Goal: Task Accomplishment & Management: Manage account settings

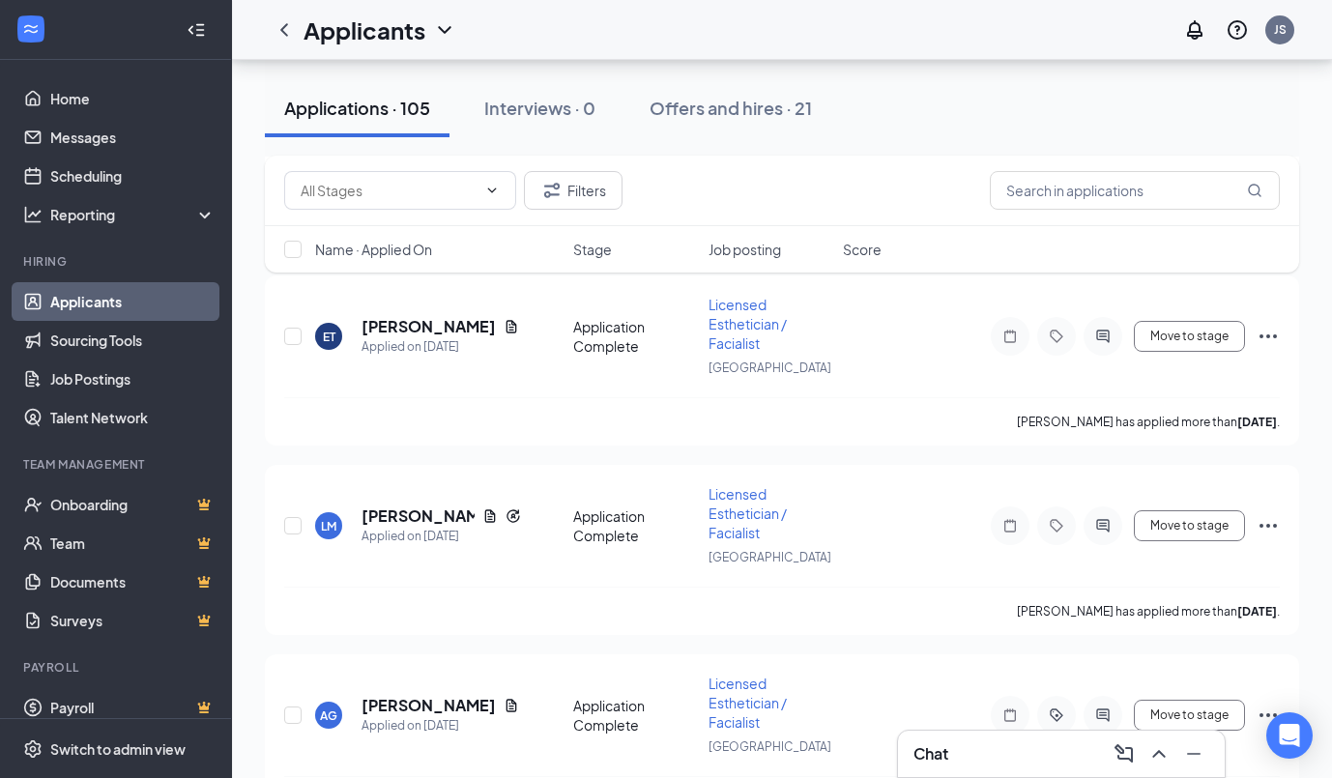
scroll to position [1357, 0]
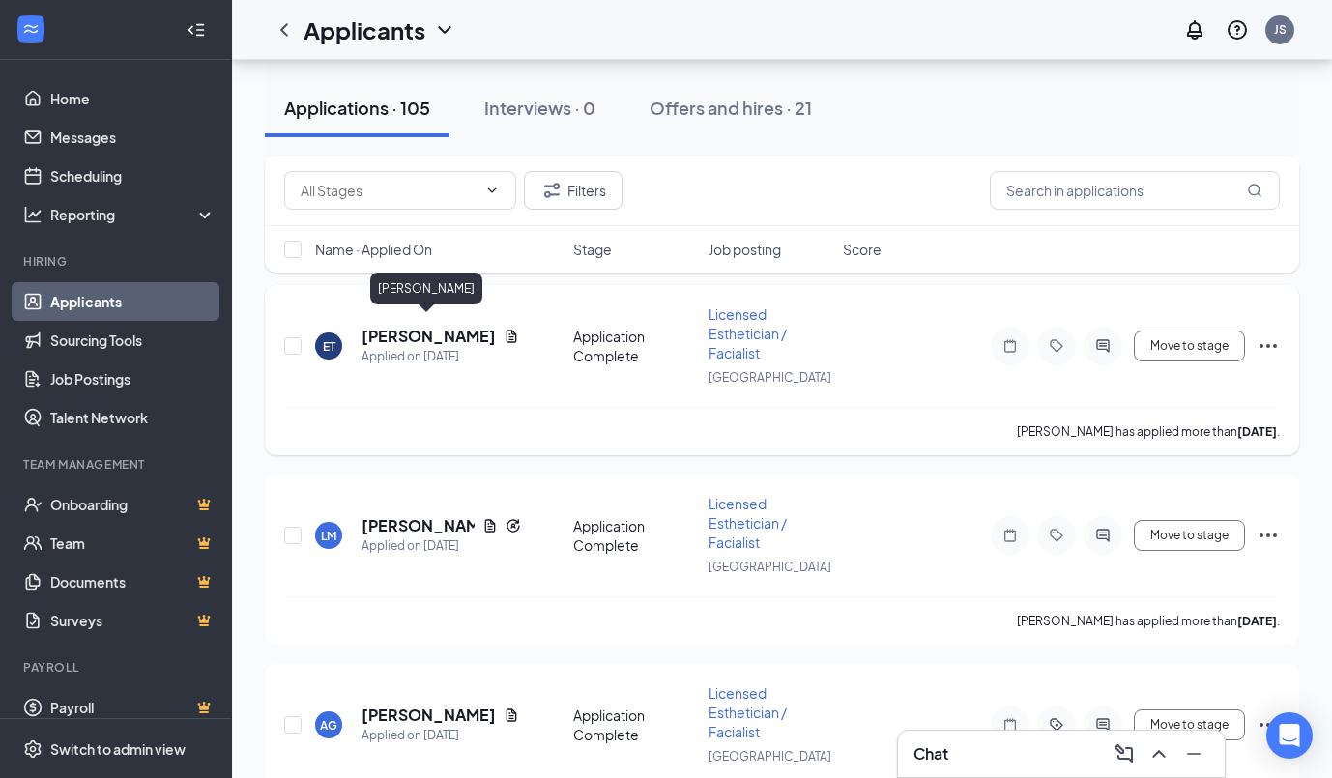
click at [474, 326] on h5 "[PERSON_NAME]" at bounding box center [428, 336] width 134 height 21
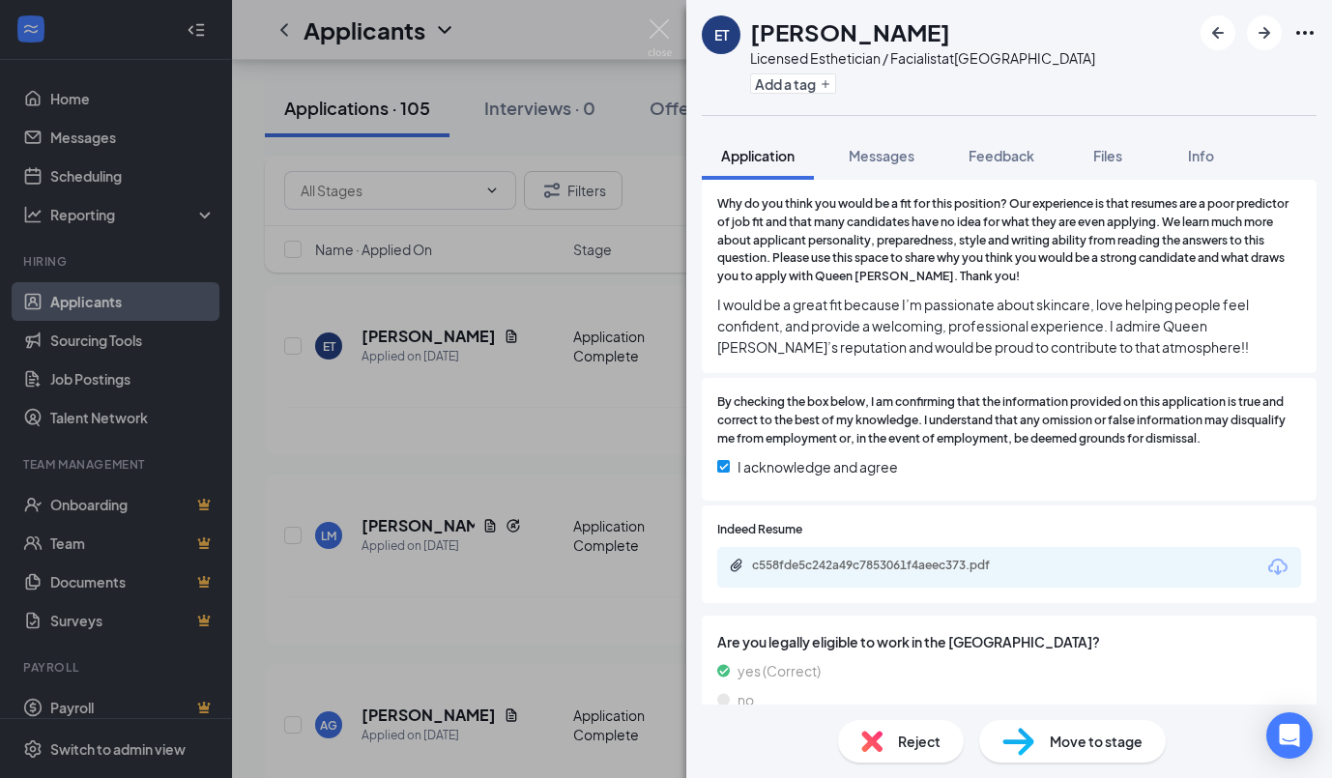
scroll to position [611, 0]
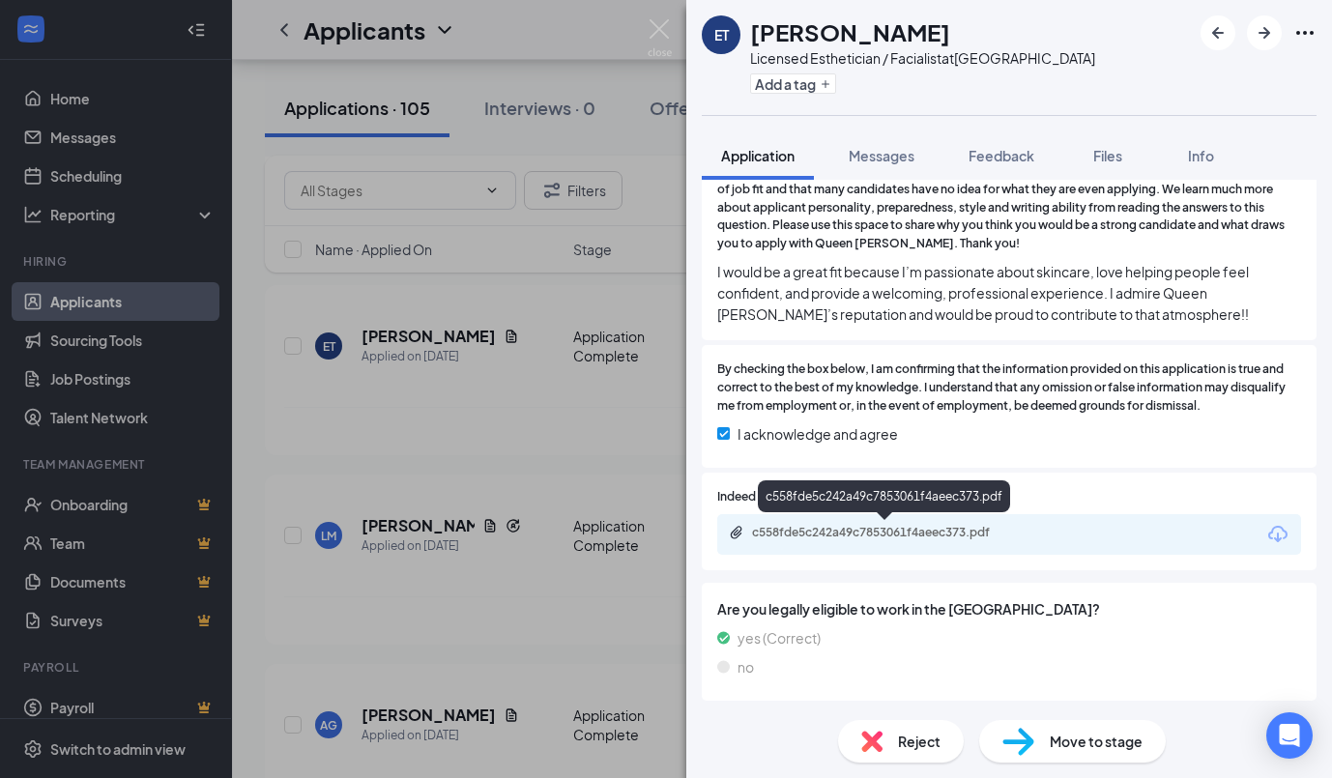
click at [866, 535] on div "c558fde5c242a49c7853061f4aeec373.pdf" at bounding box center [887, 532] width 271 height 15
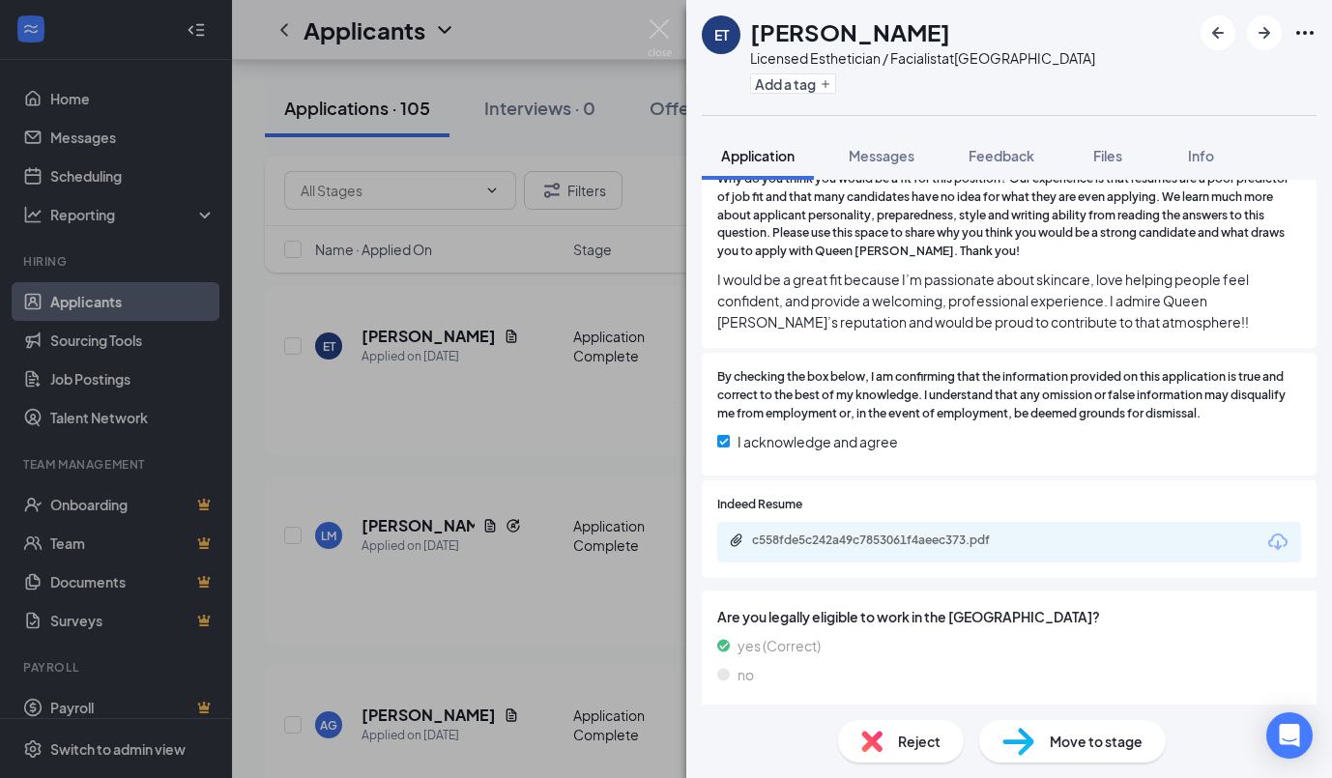
click at [897, 729] on div "Reject" at bounding box center [901, 741] width 126 height 43
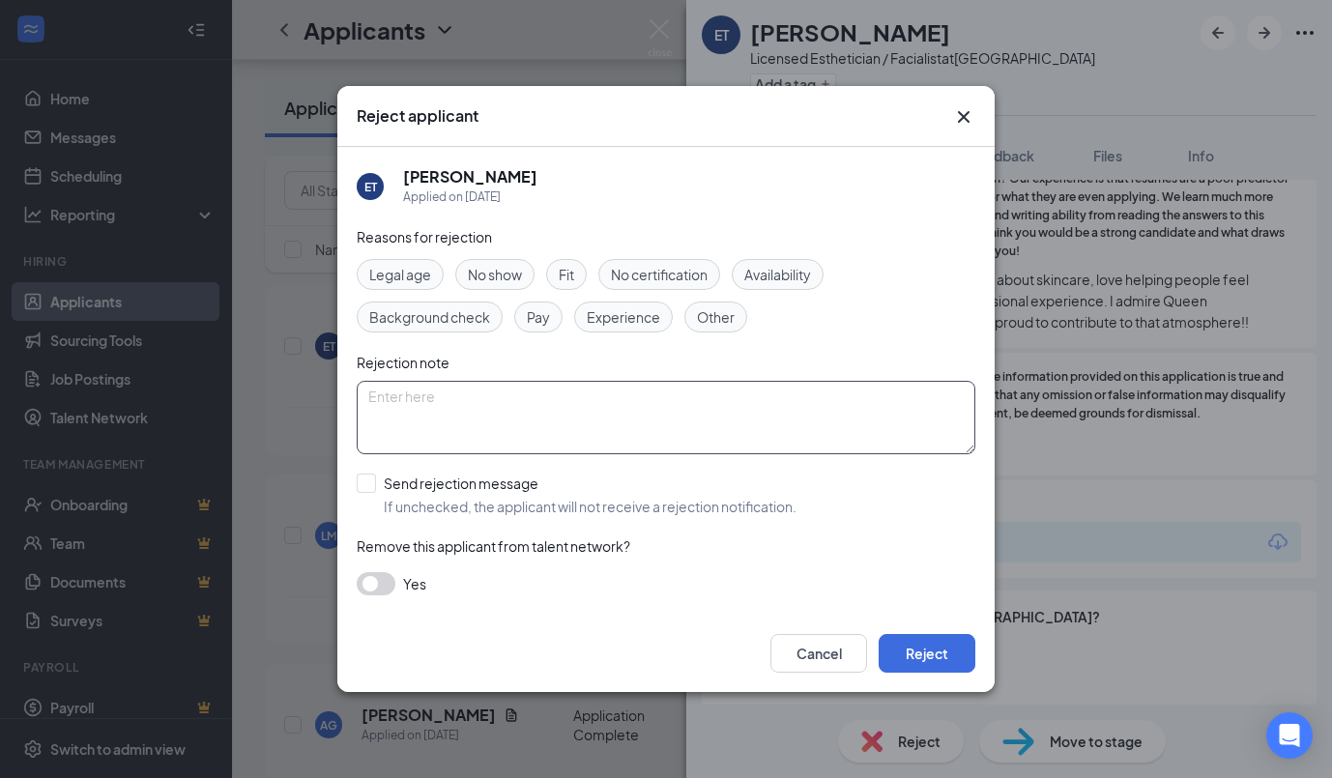
click at [753, 430] on textarea at bounding box center [666, 417] width 618 height 73
type textarea "experience level"
click at [929, 668] on button "Reject" at bounding box center [926, 653] width 97 height 39
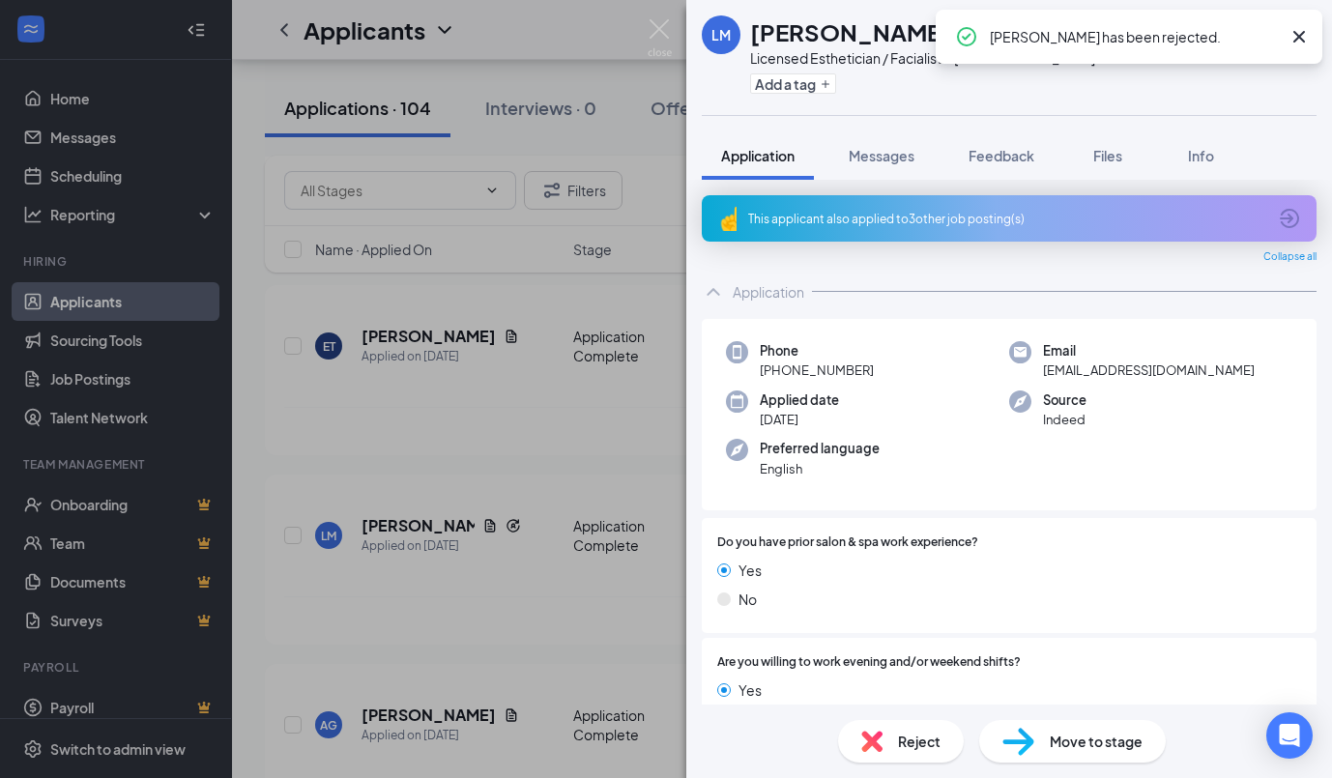
scroll to position [1347, 0]
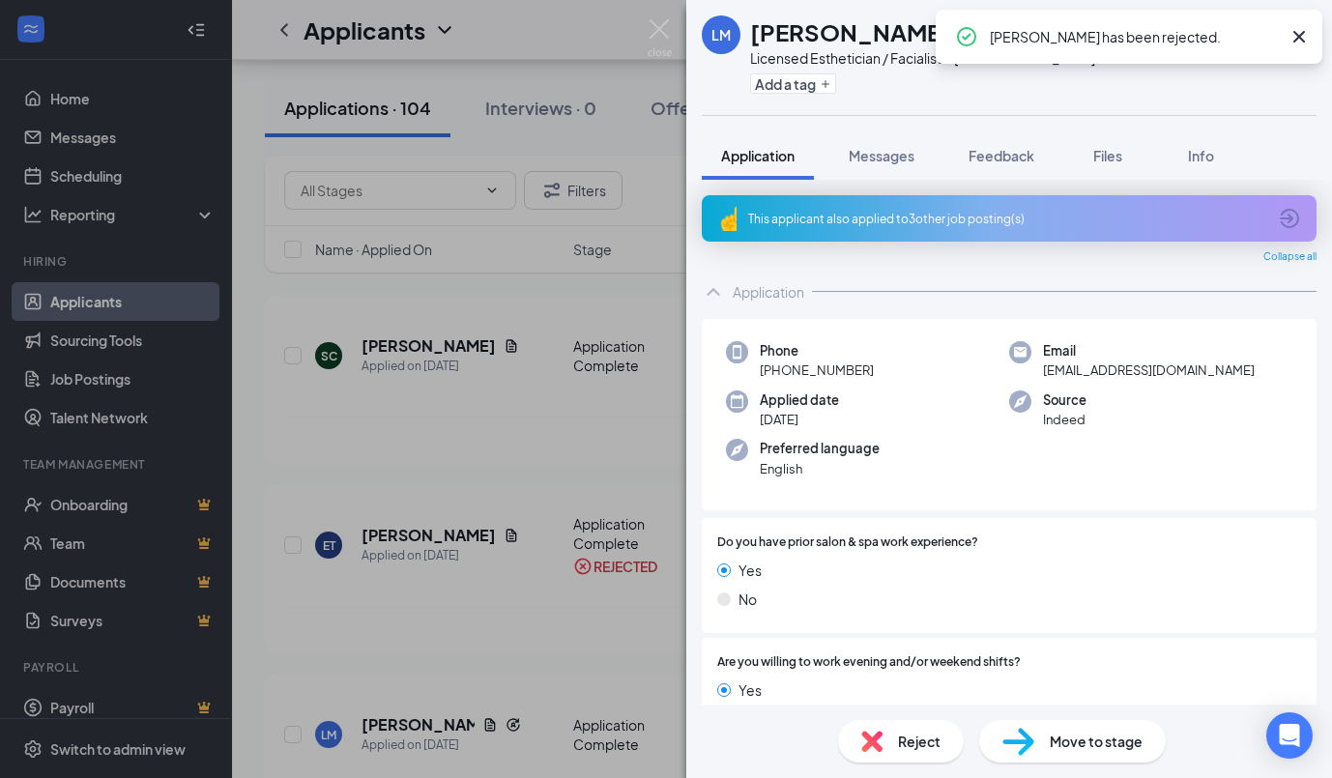
click at [1298, 40] on icon "Cross" at bounding box center [1298, 36] width 23 height 23
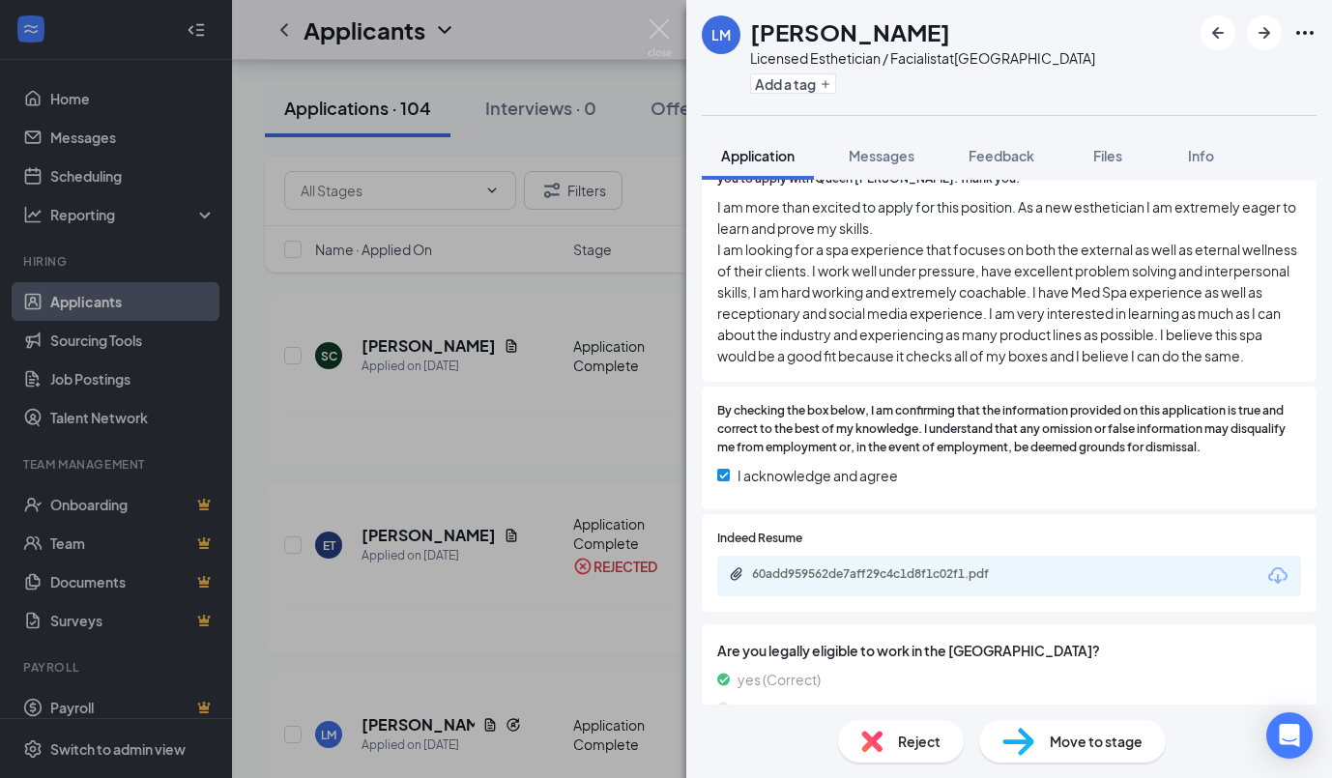
scroll to position [677, 0]
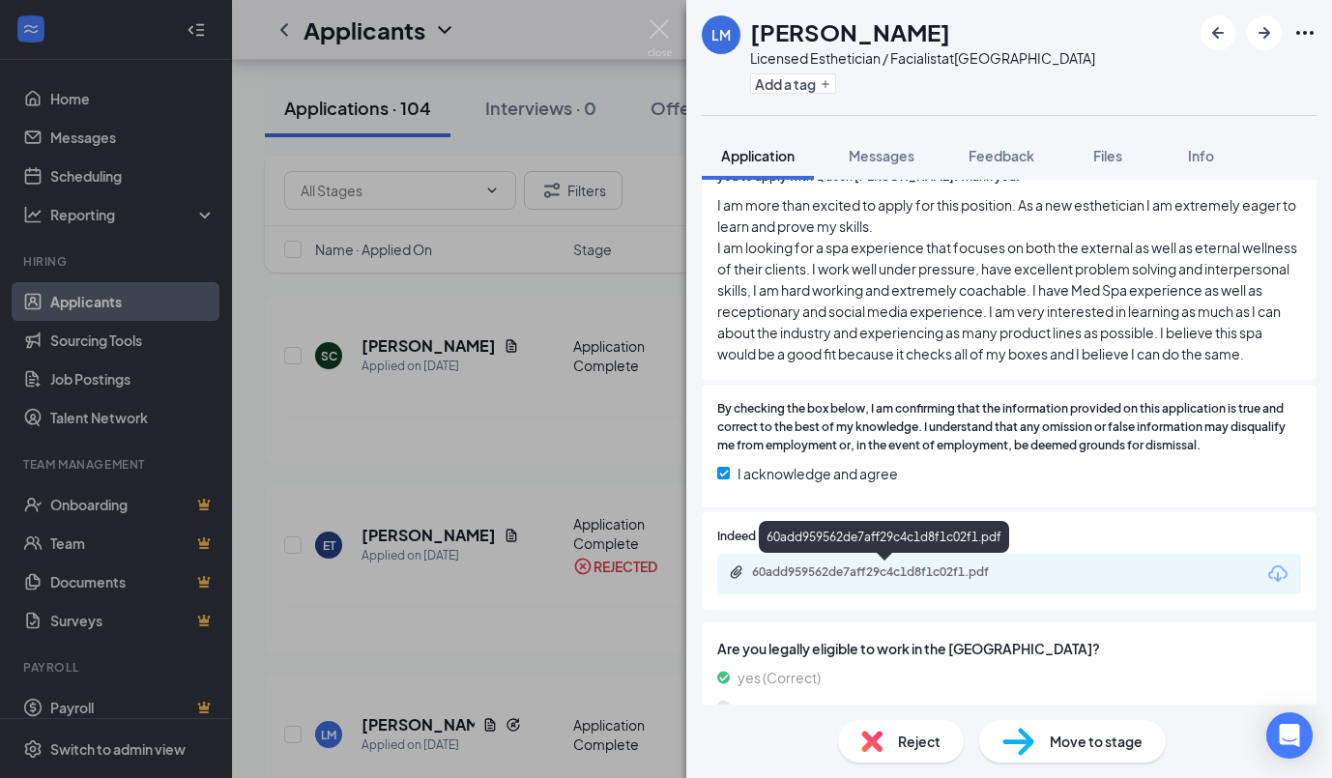
click at [946, 564] on div "60add959562de7aff29c4c1d8f1c02f1.pdf" at bounding box center [887, 571] width 271 height 15
click at [891, 732] on div "Reject" at bounding box center [901, 741] width 126 height 43
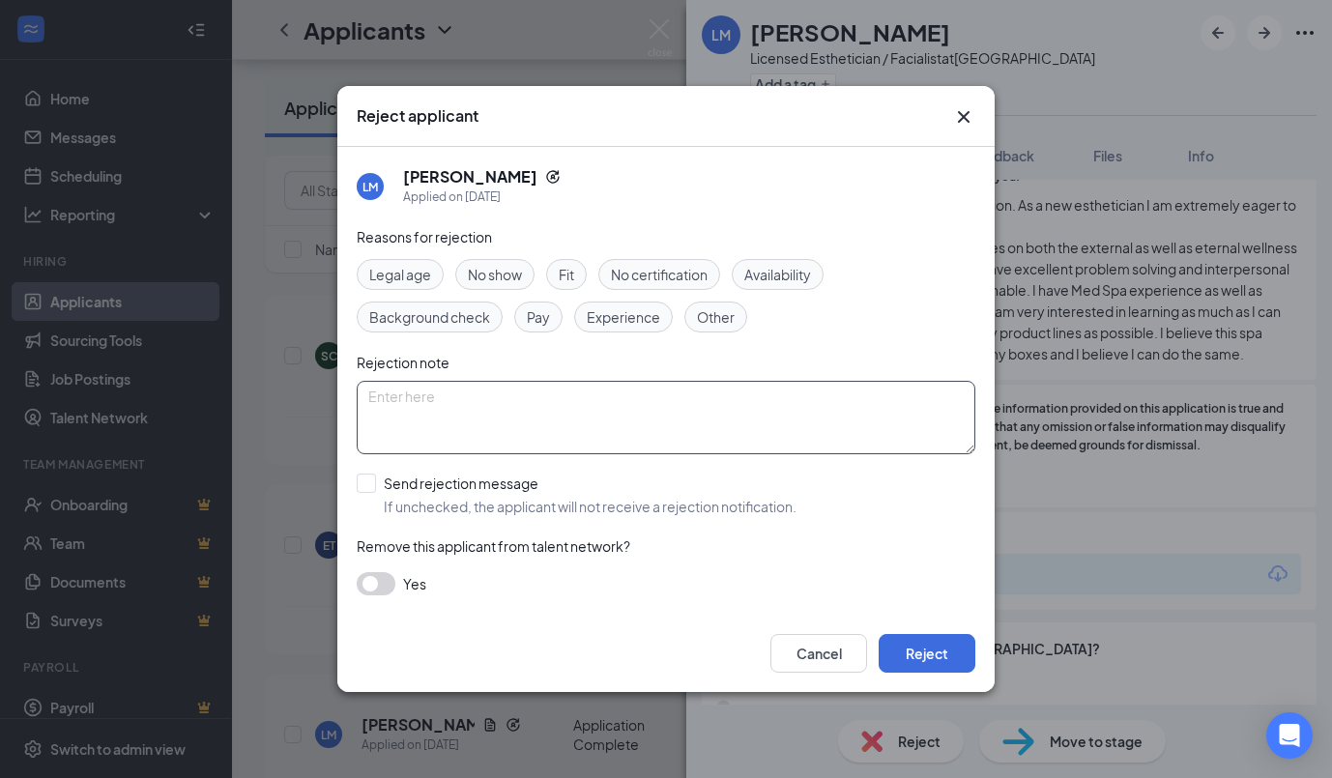
click at [696, 411] on textarea at bounding box center [666, 417] width 618 height 73
type textarea "p"
type textarea "Applied previously, wants her own spa"
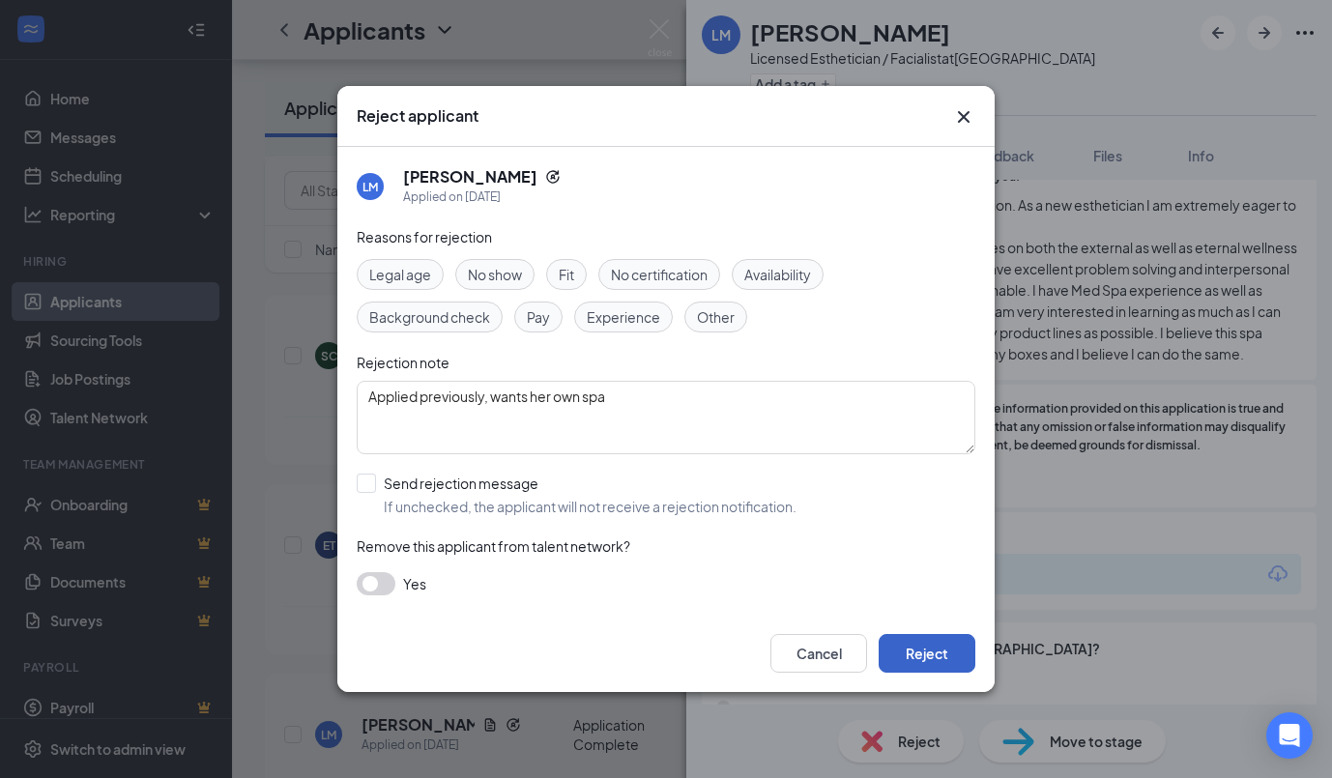
click at [933, 638] on button "Reject" at bounding box center [926, 653] width 97 height 39
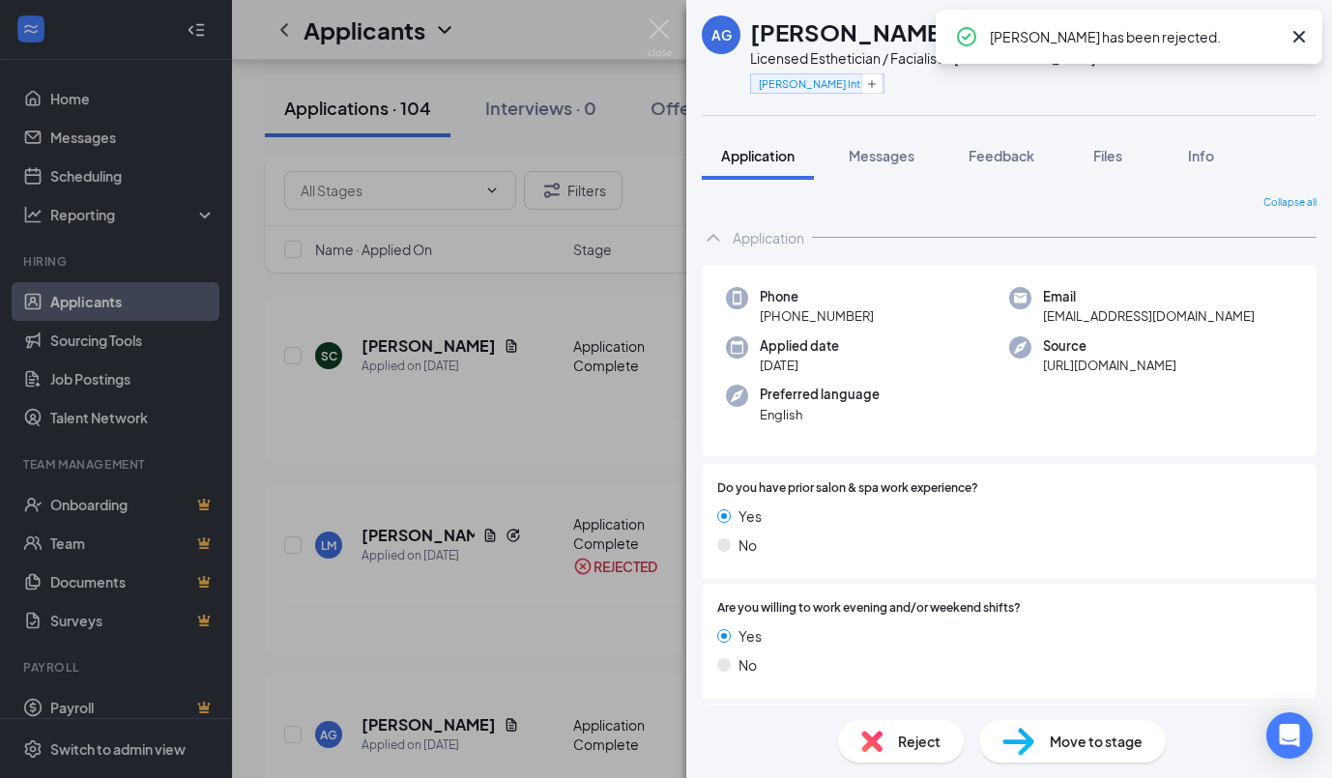
click at [1295, 35] on icon "Cross" at bounding box center [1298, 36] width 23 height 23
click at [1268, 40] on icon "ArrowRight" at bounding box center [1263, 32] width 23 height 23
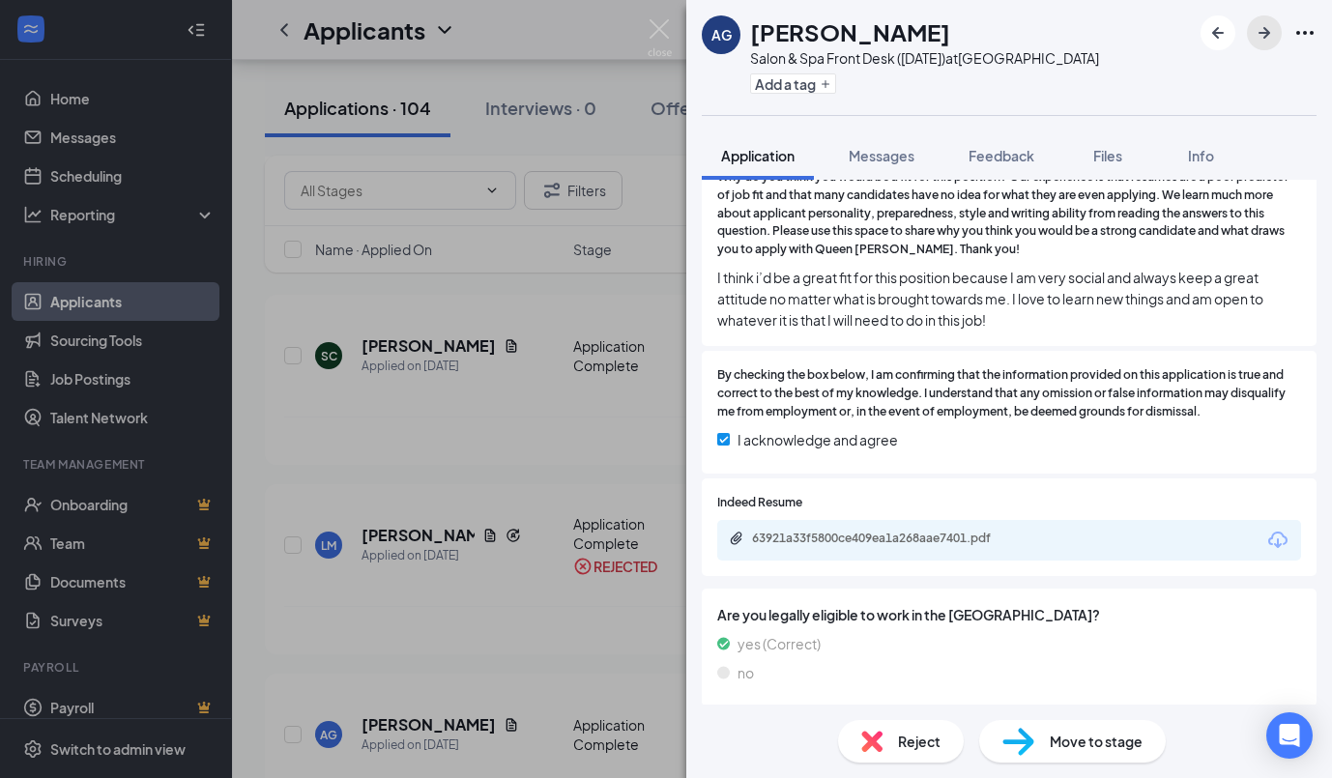
scroll to position [553, 0]
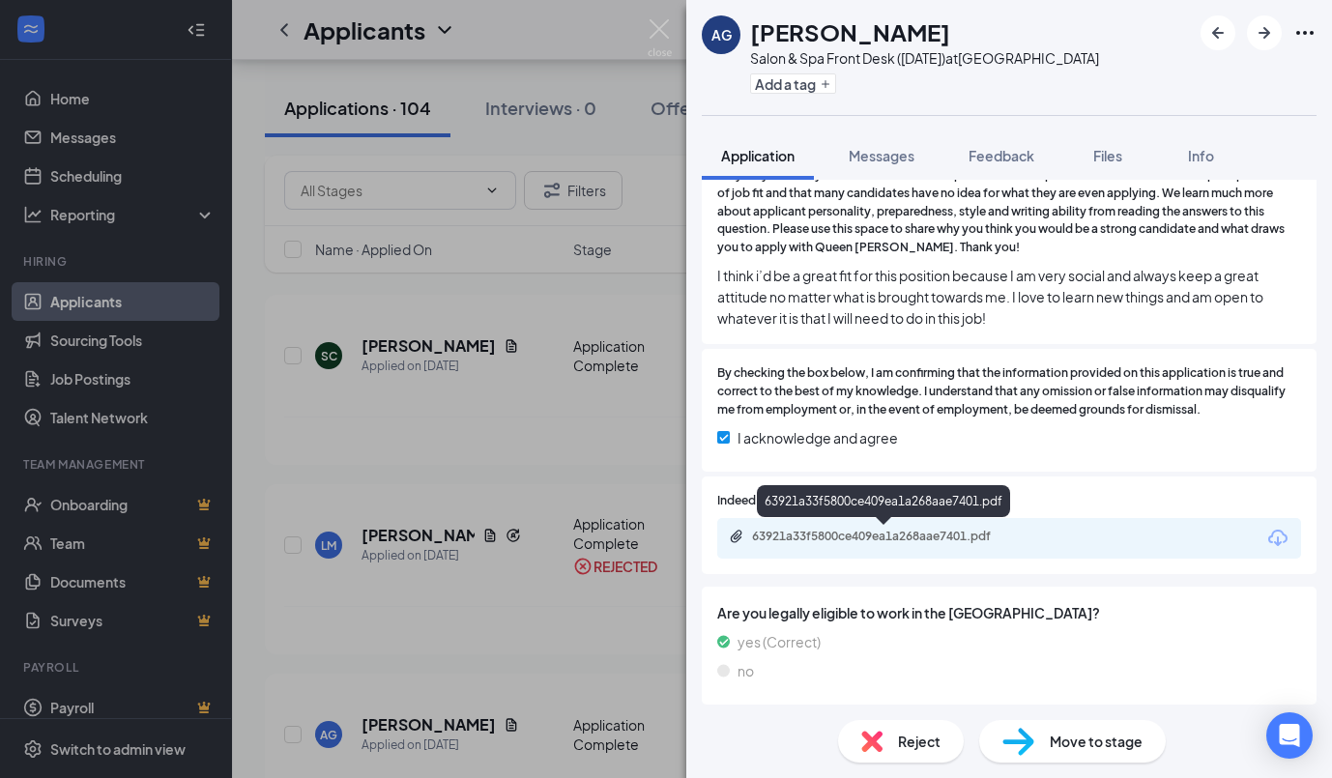
click at [943, 536] on div "63921a33f5800ce409ea1a268aae7401.pdf" at bounding box center [887, 536] width 271 height 15
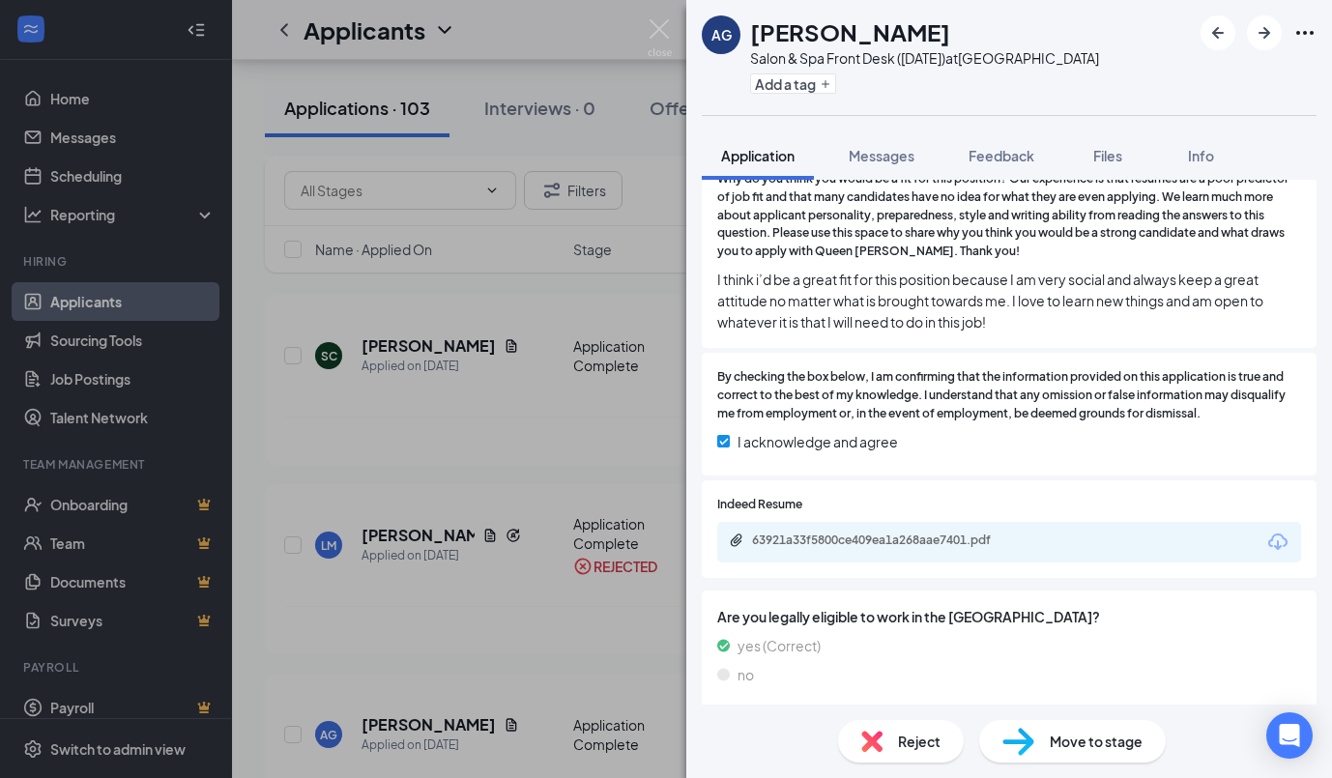
click at [924, 731] on span "Reject" at bounding box center [919, 741] width 43 height 21
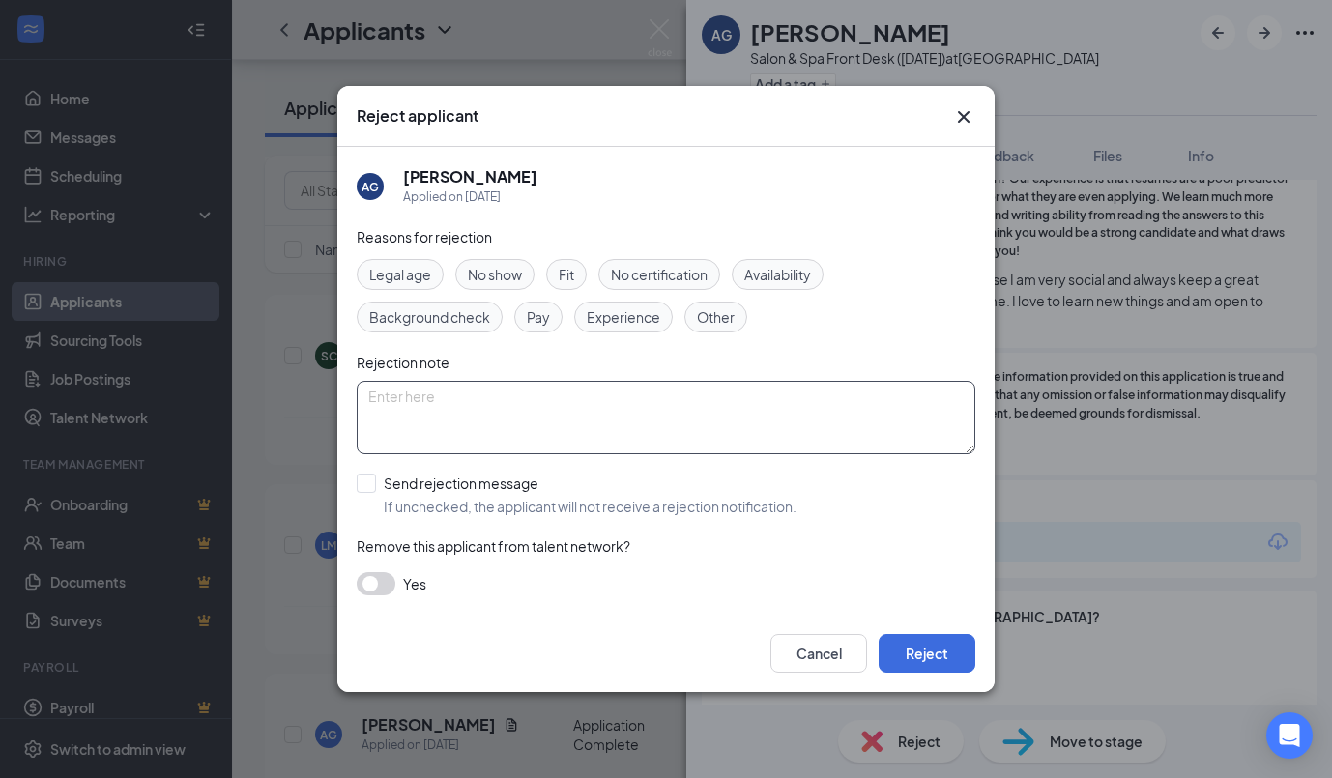
click at [564, 420] on textarea at bounding box center [666, 417] width 618 height 73
type textarea "No experience on resume"
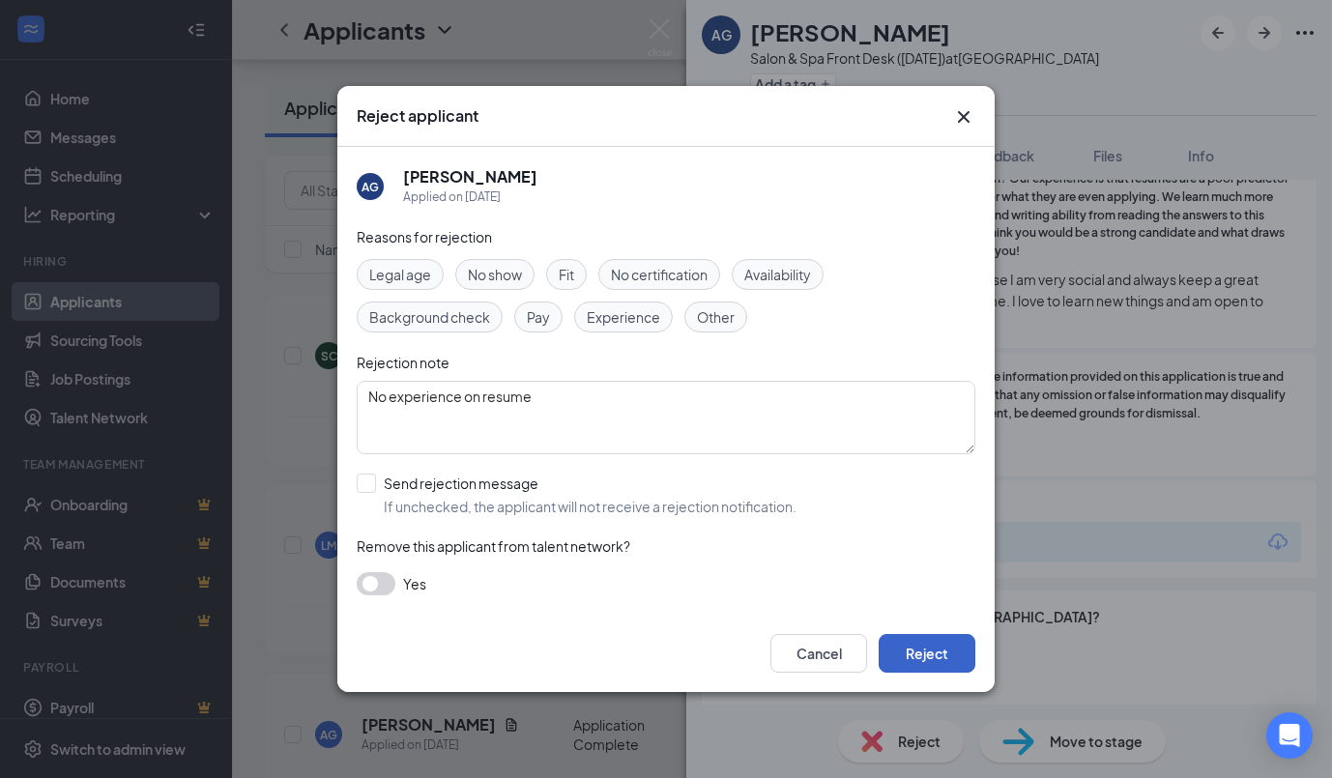
click at [930, 653] on button "Reject" at bounding box center [926, 653] width 97 height 39
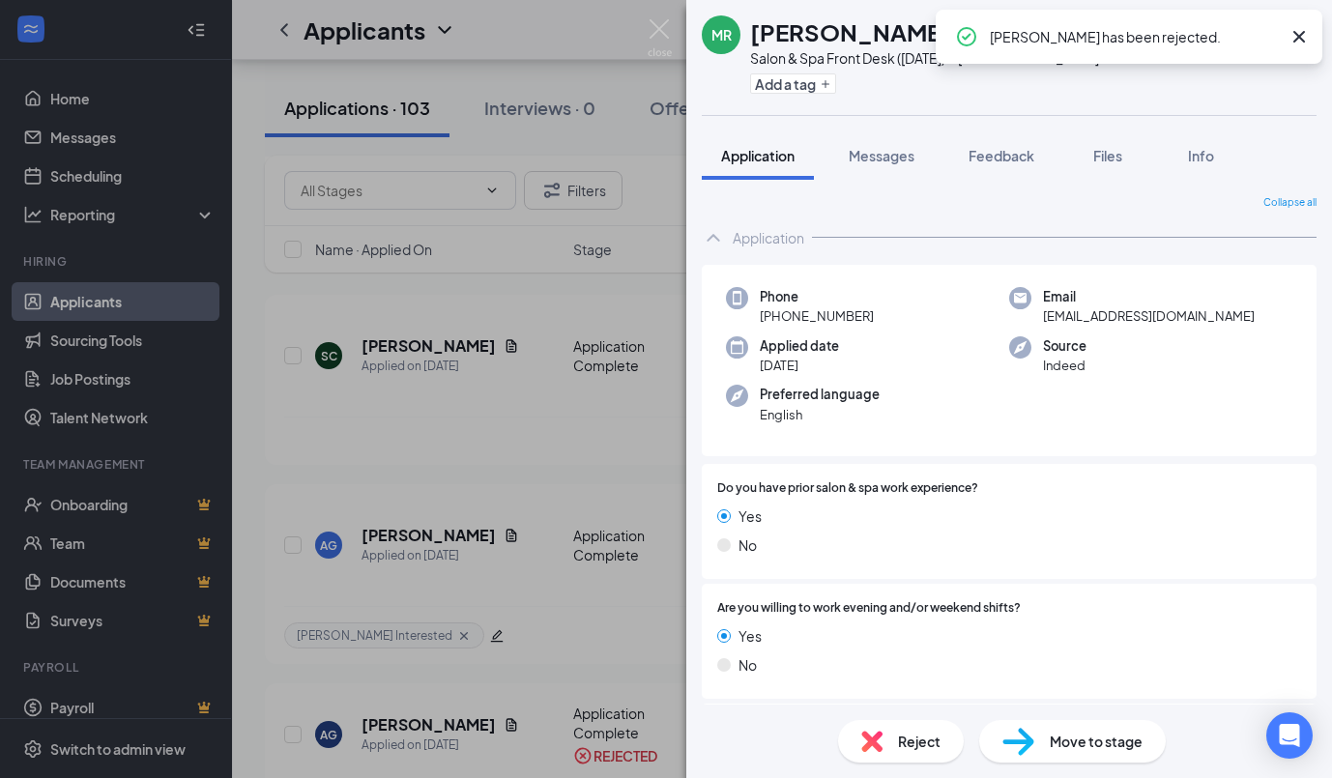
click at [1300, 34] on icon "Cross" at bounding box center [1298, 36] width 23 height 23
click at [662, 32] on img at bounding box center [659, 38] width 24 height 38
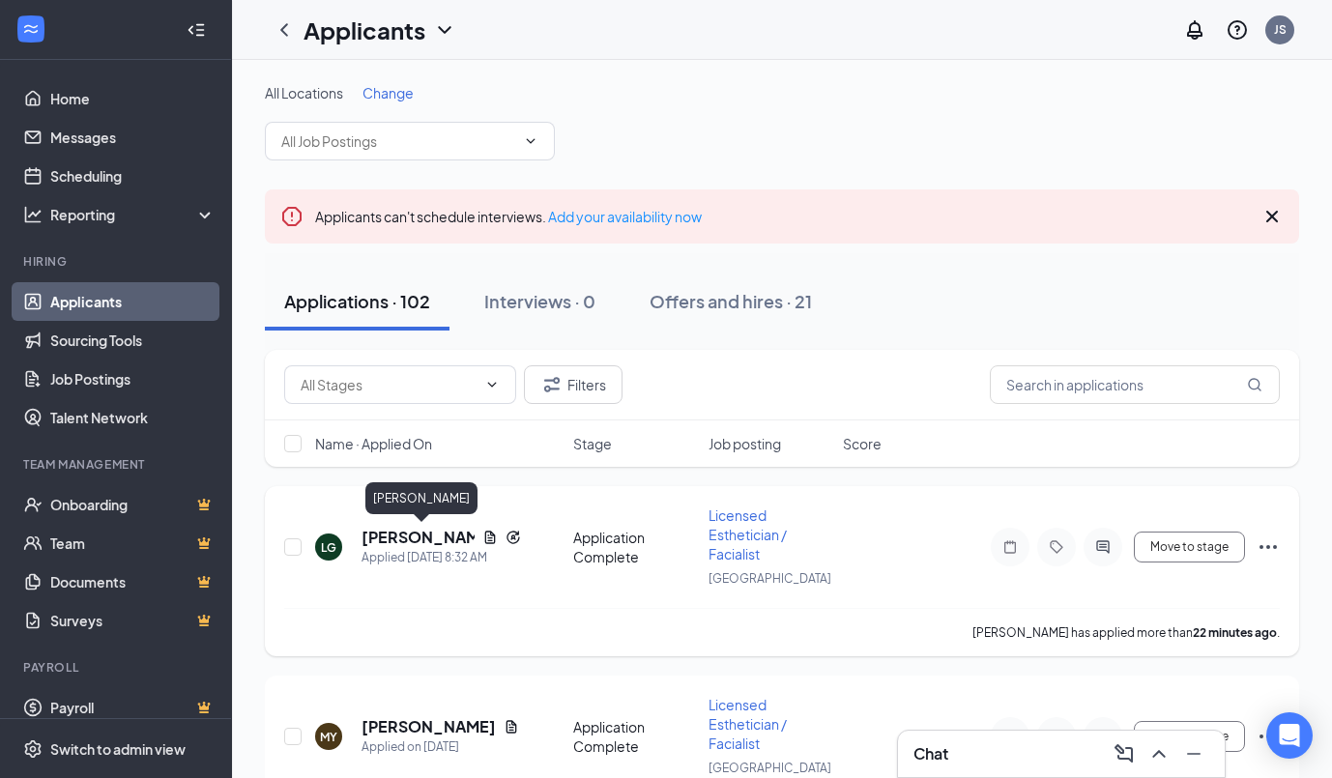
click at [433, 543] on h5 "[PERSON_NAME]" at bounding box center [417, 537] width 113 height 21
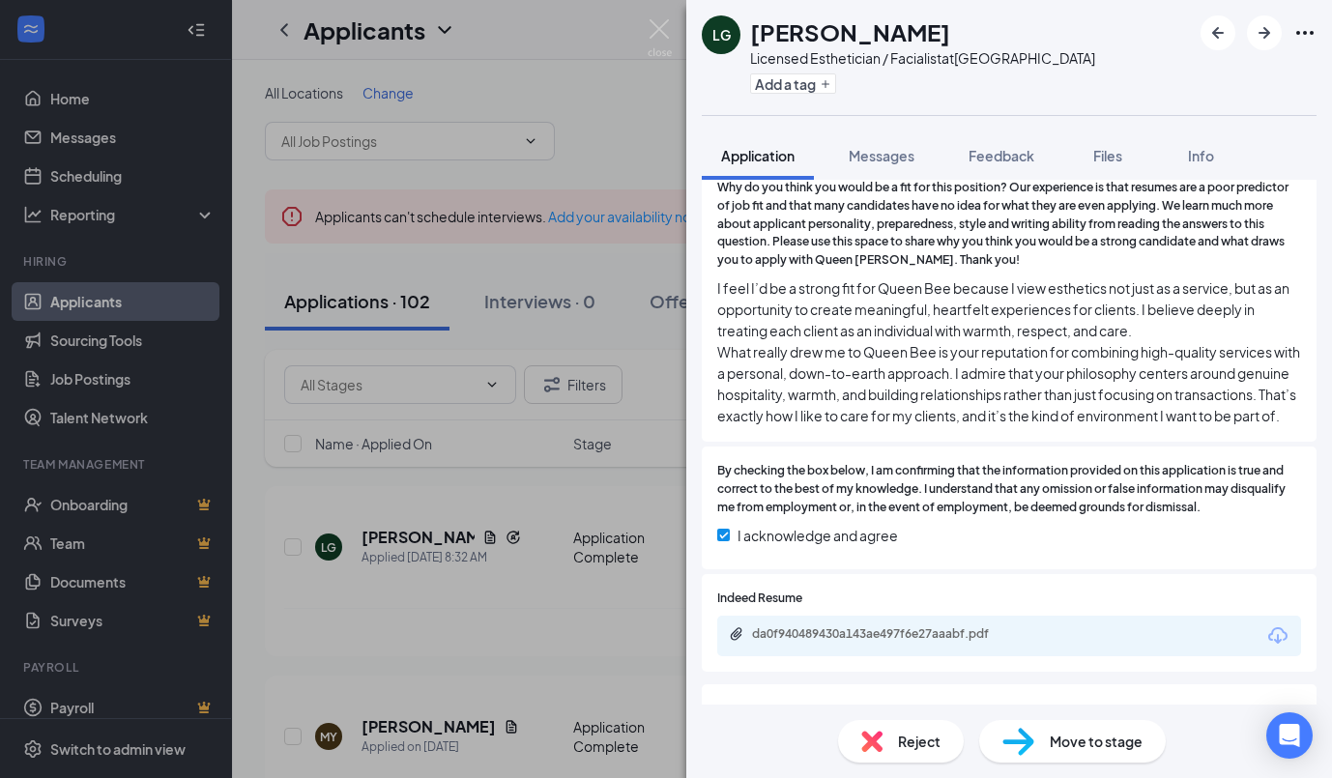
scroll to position [717, 0]
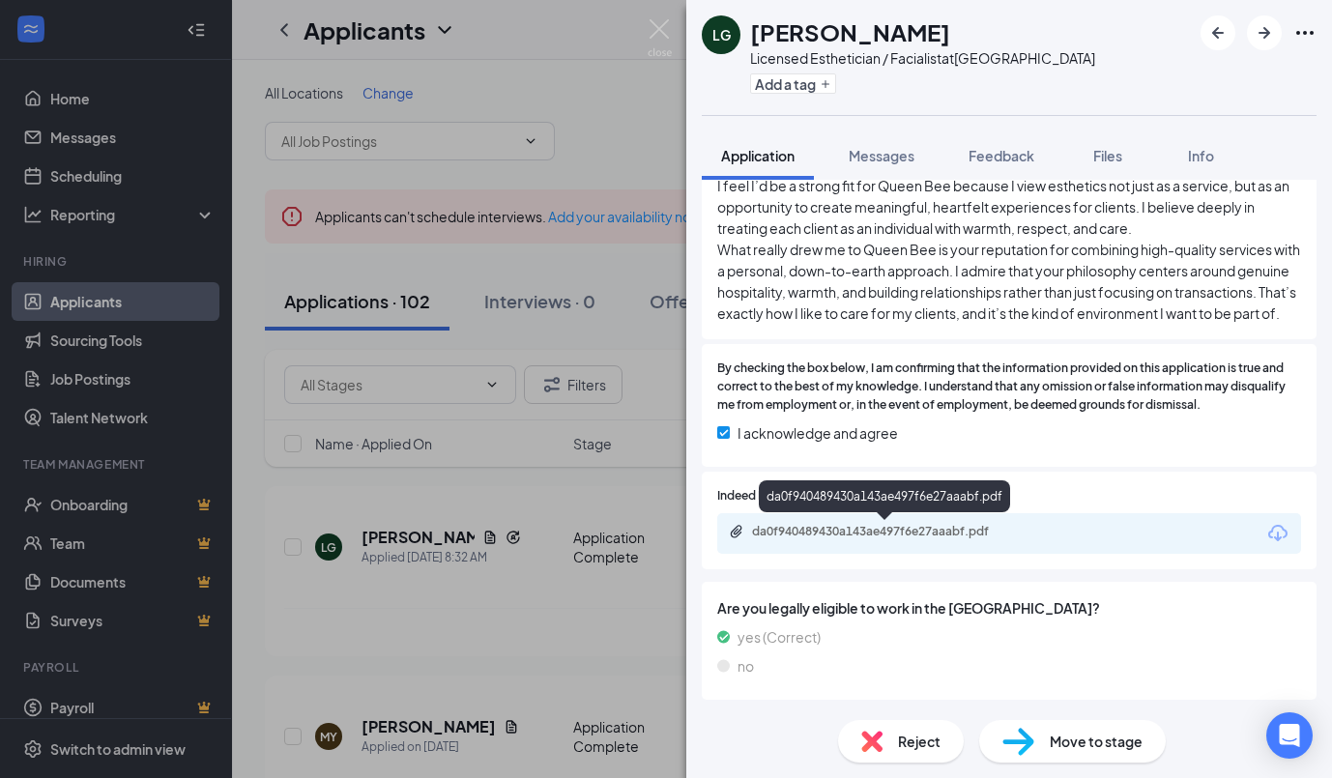
click at [843, 538] on div "da0f940489430a143ae497f6e27aaabf.pdf" at bounding box center [887, 531] width 271 height 15
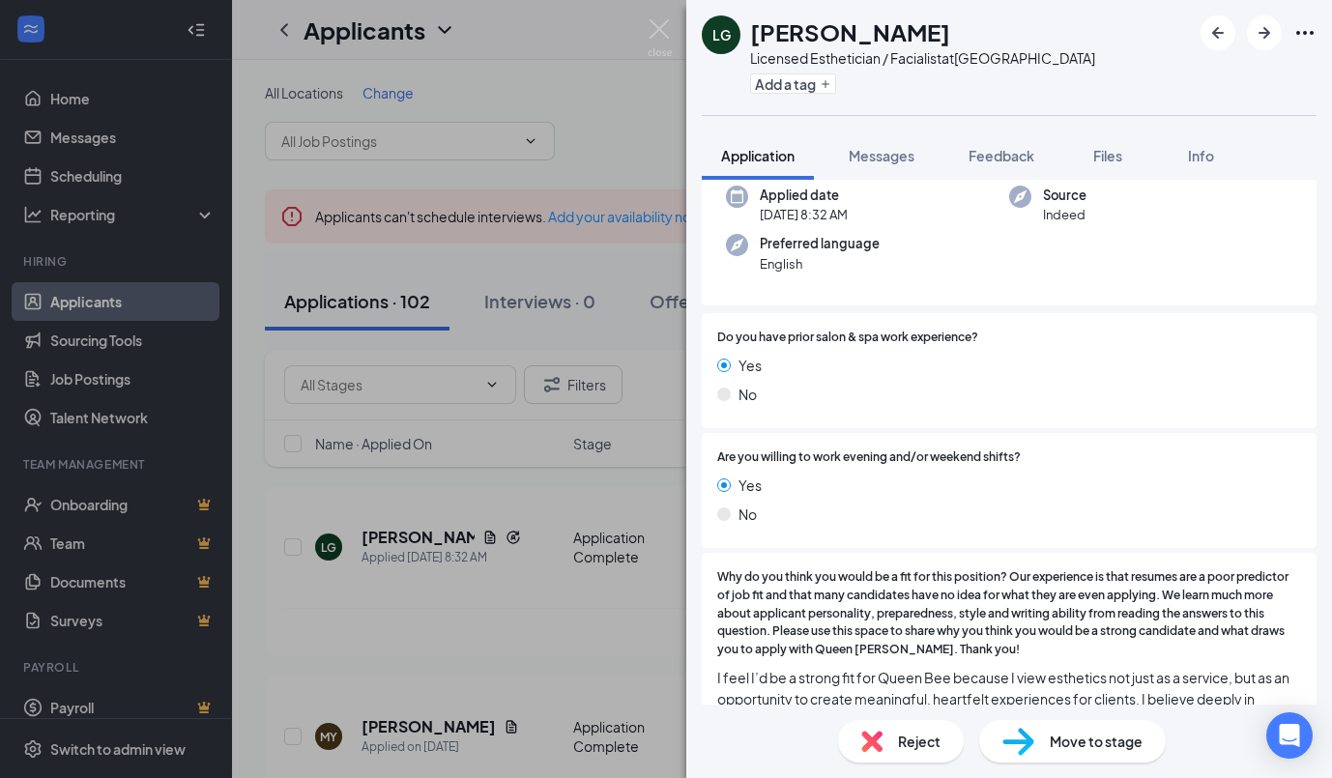
scroll to position [204, 0]
click at [670, 25] on img at bounding box center [659, 38] width 24 height 38
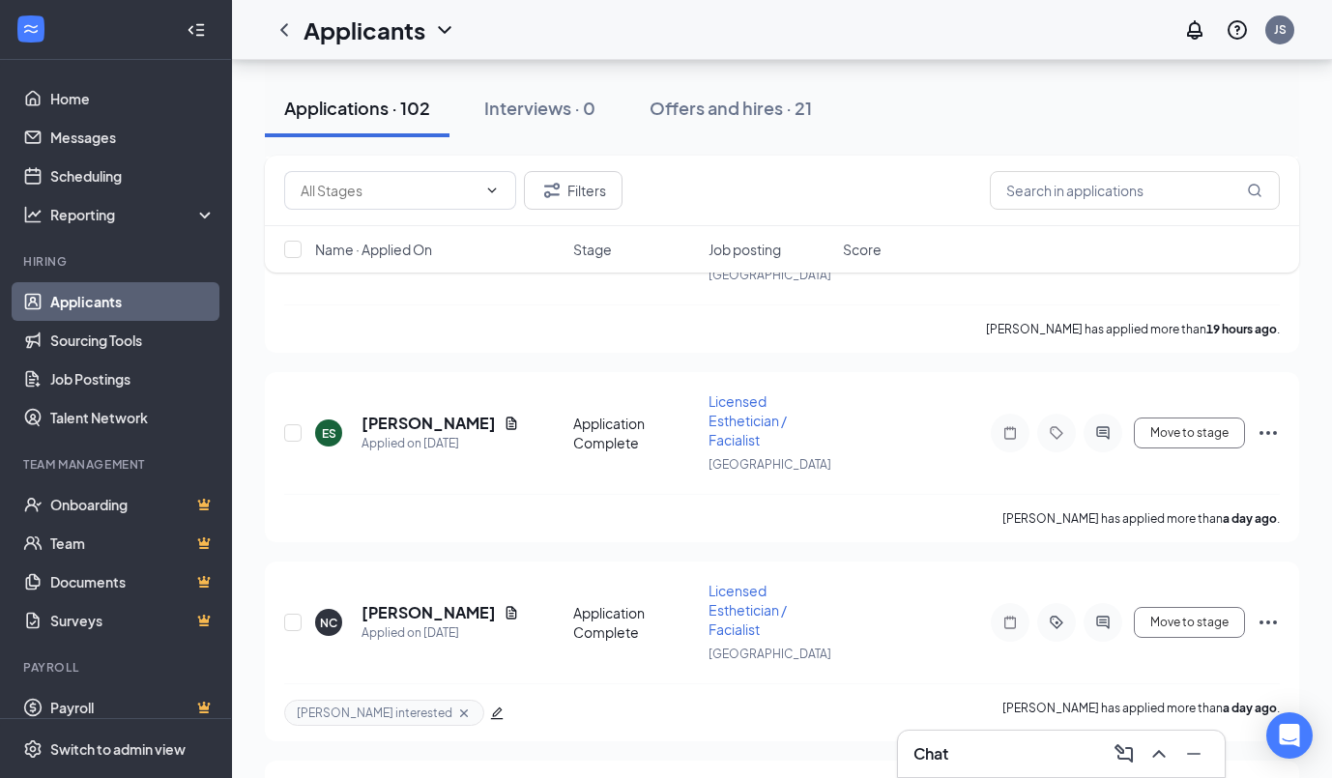
scroll to position [687, 0]
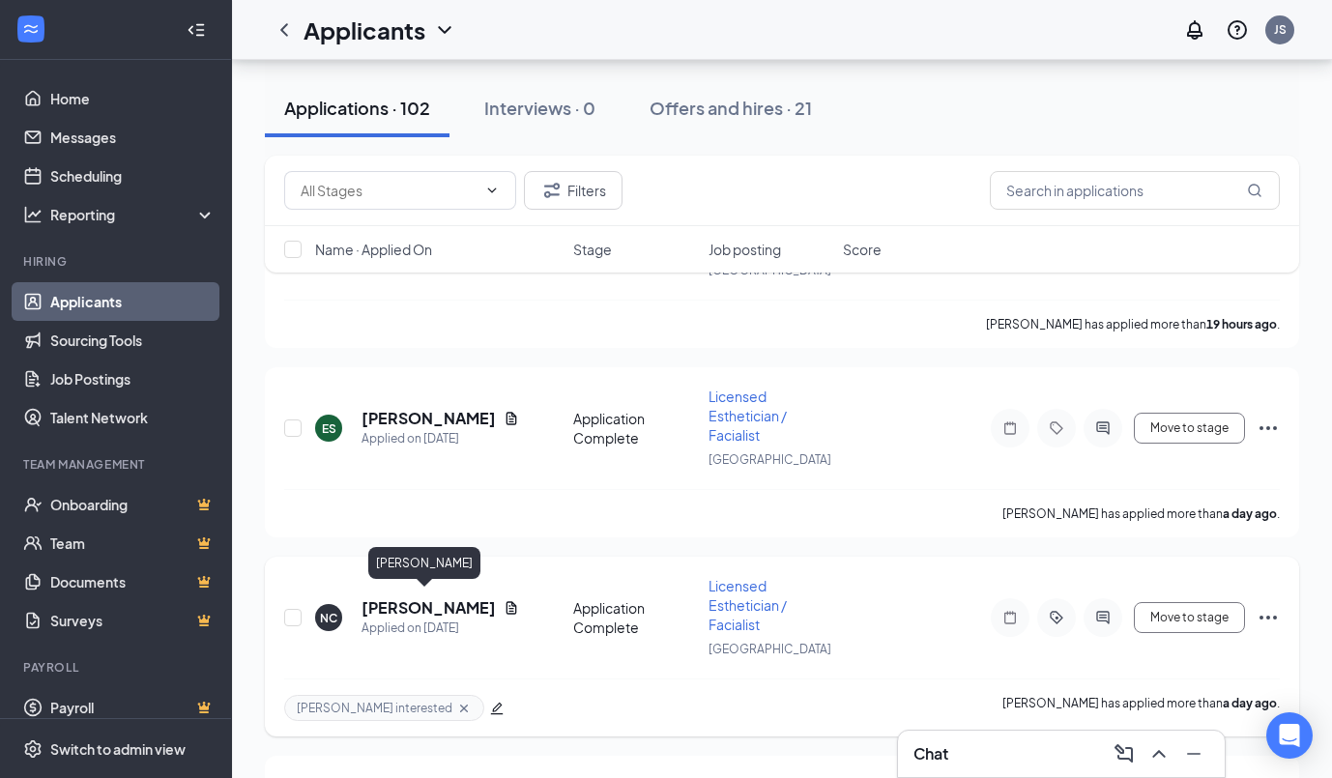
click at [393, 606] on h5 "[PERSON_NAME]" at bounding box center [428, 607] width 134 height 21
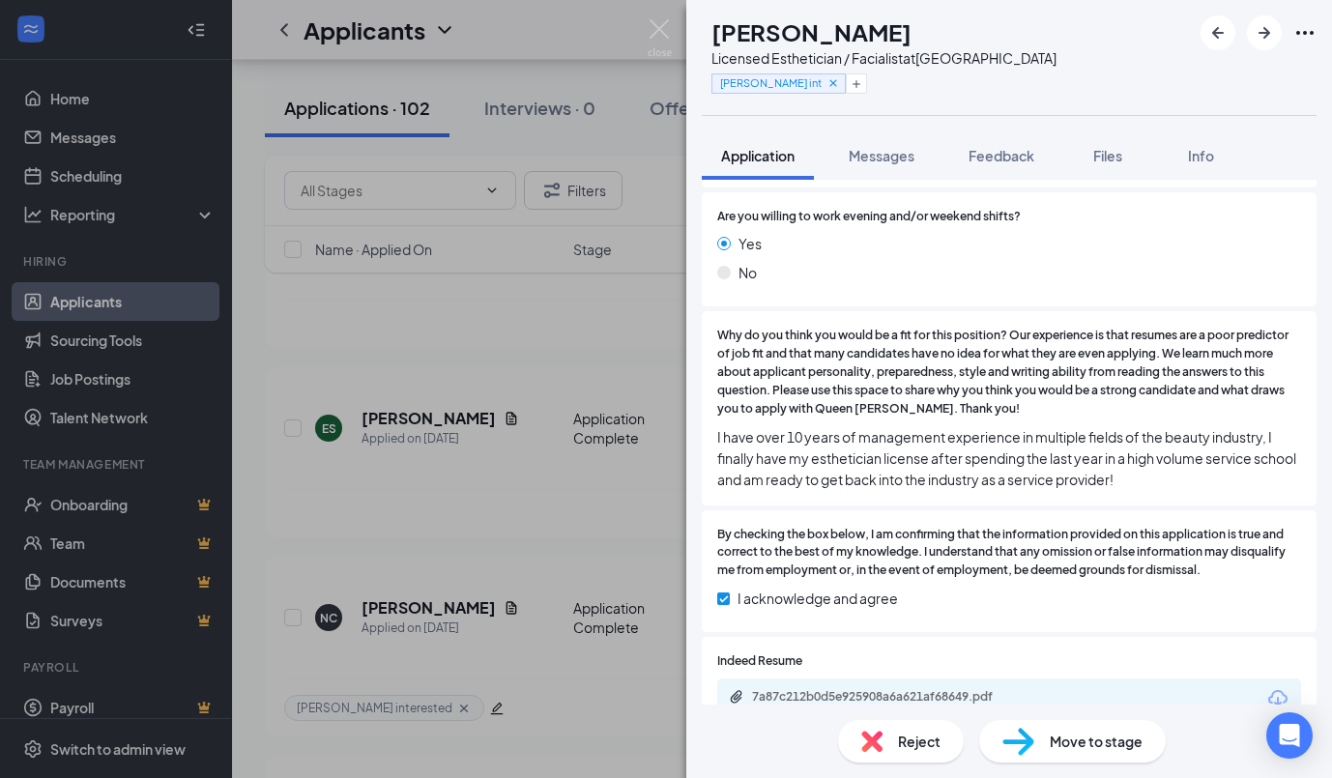
scroll to position [557, 0]
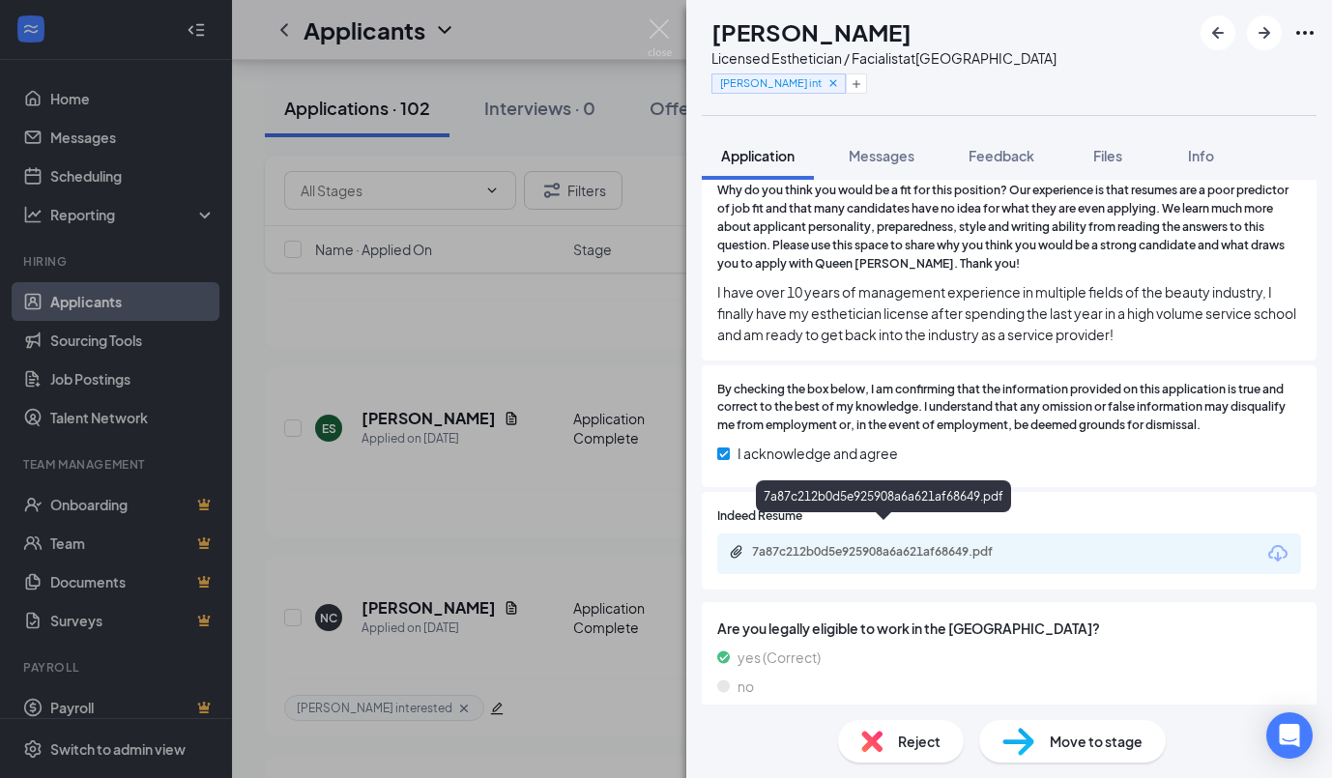
click at [910, 544] on div "7a87c212b0d5e925908a6a621af68649.pdf" at bounding box center [887, 551] width 271 height 15
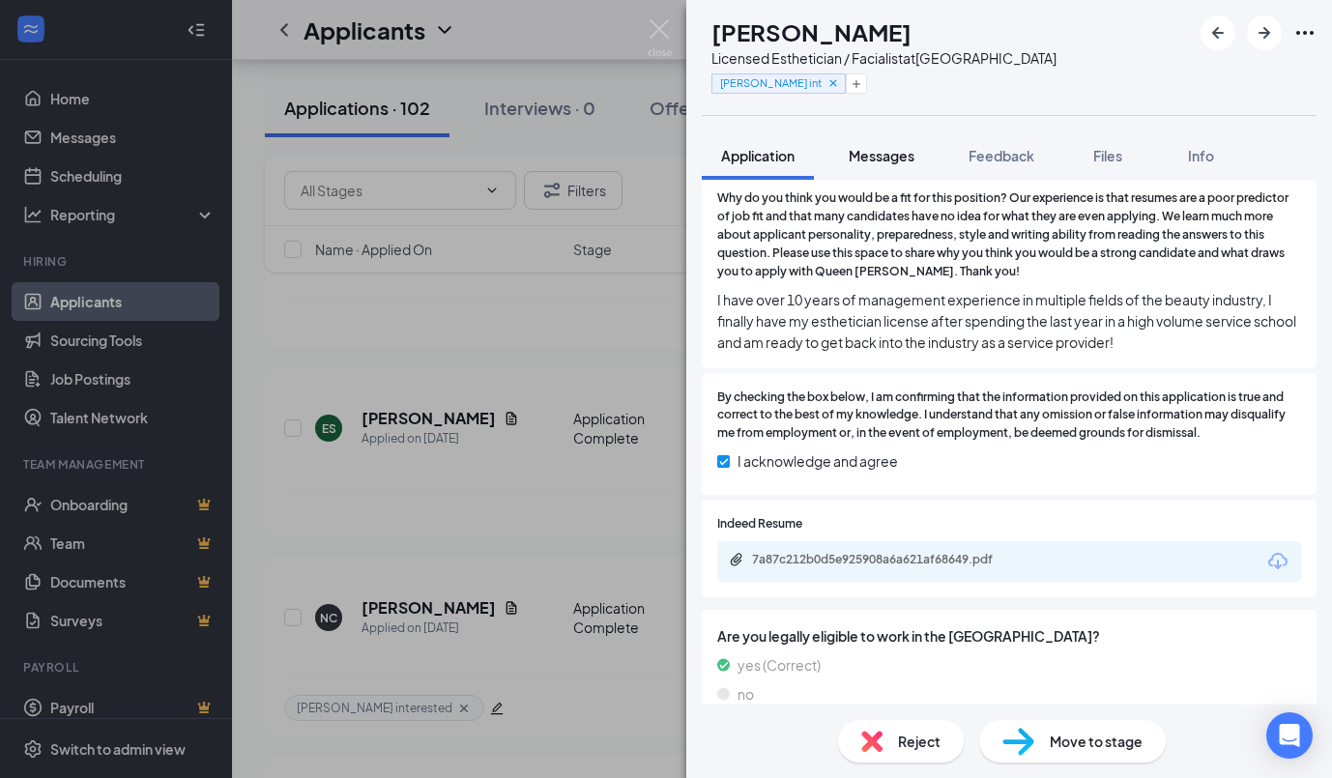
click at [905, 159] on span "Messages" at bounding box center [881, 155] width 66 height 17
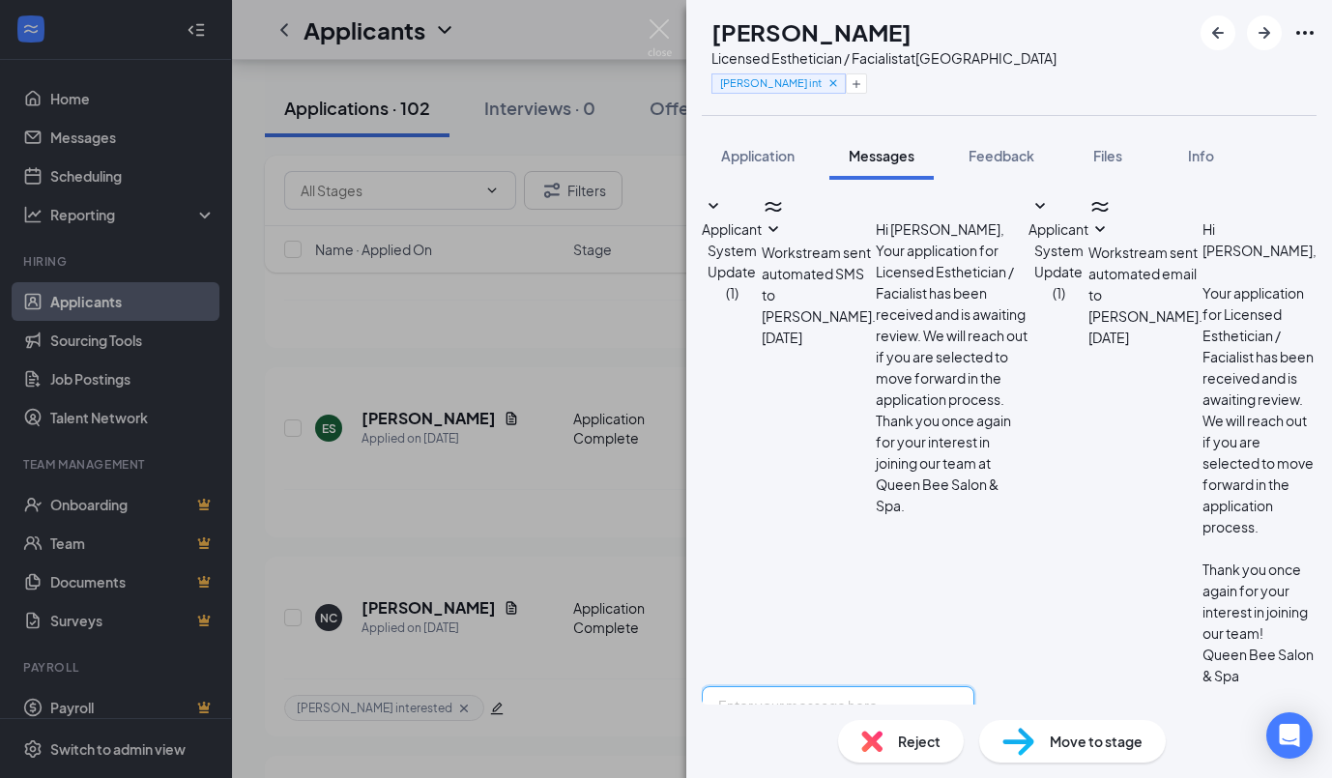
click at [832, 686] on textarea at bounding box center [838, 744] width 273 height 116
click at [974, 686] on textarea "Good morning [PERSON_NAME] this is [PERSON_NAME] from Queen Bee in [GEOGRAPHIC_…" at bounding box center [838, 744] width 273 height 116
type textarea "Good morning [PERSON_NAME] this is [PERSON_NAME] from Queen Bee in [GEOGRAPHIC_…"
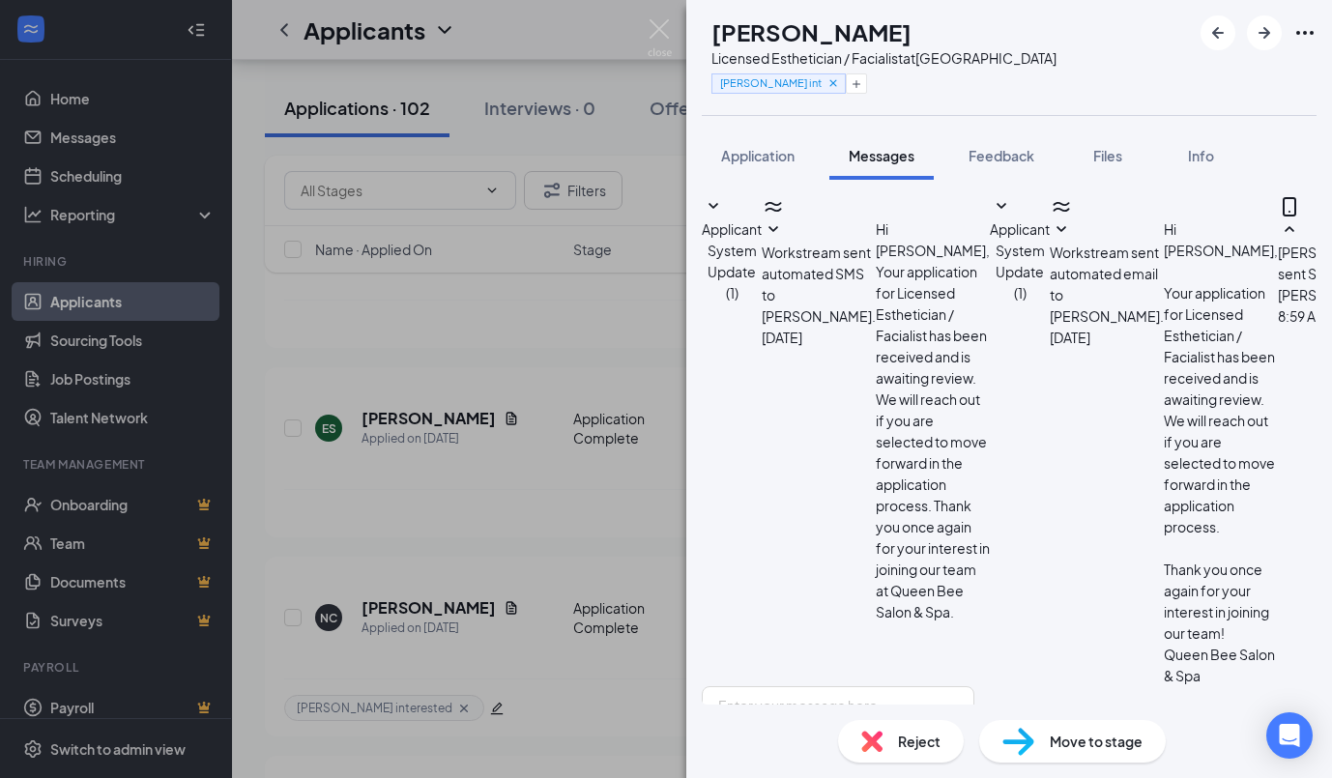
scroll to position [151, 0]
click at [974, 686] on textarea at bounding box center [838, 744] width 273 height 116
type textarea "and if not please let us know if there is another time that works"
